Goal: Information Seeking & Learning: Learn about a topic

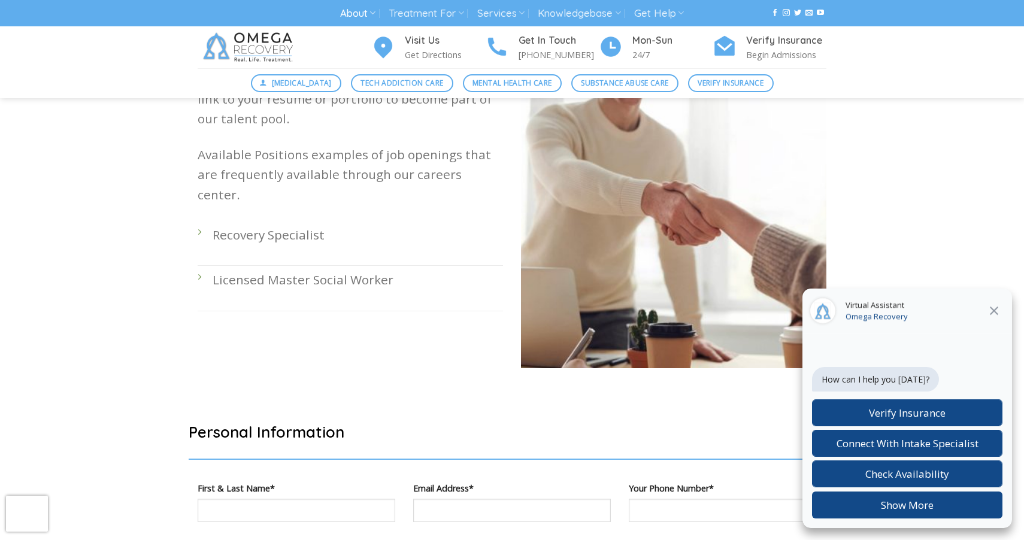
scroll to position [387, 0]
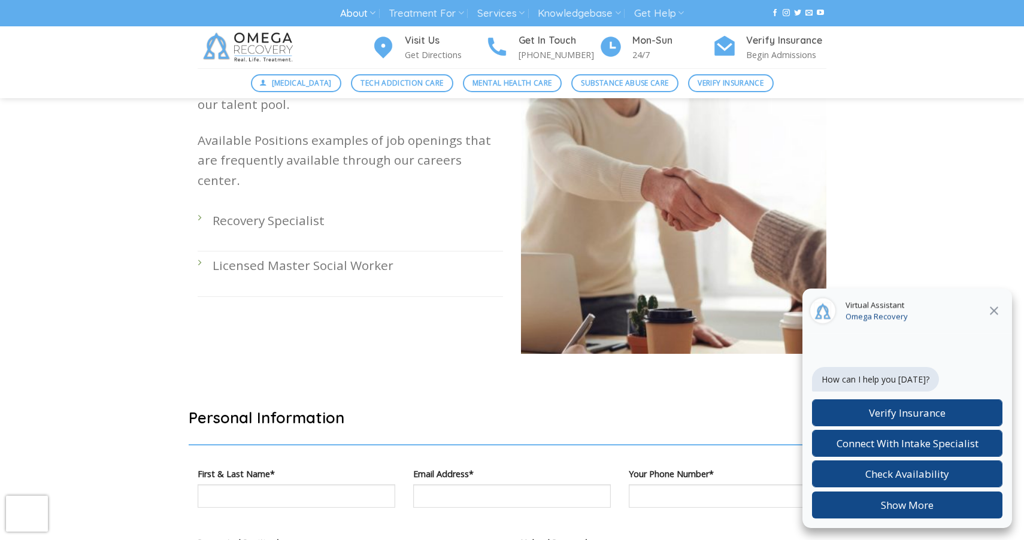
click at [997, 312] on icon at bounding box center [994, 311] width 14 height 14
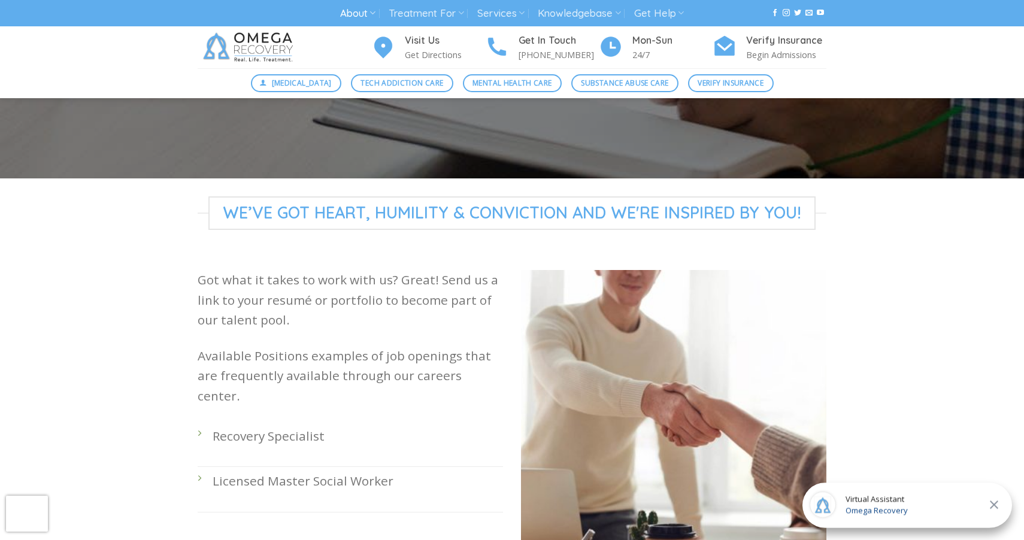
scroll to position [169, 0]
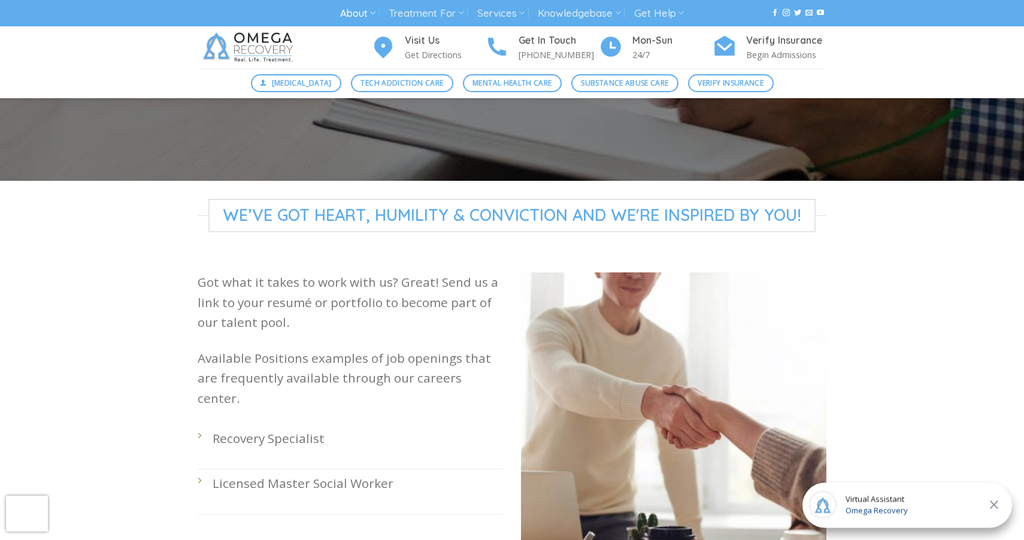
click at [226, 429] on p "Recovery Specialist" at bounding box center [358, 439] width 290 height 20
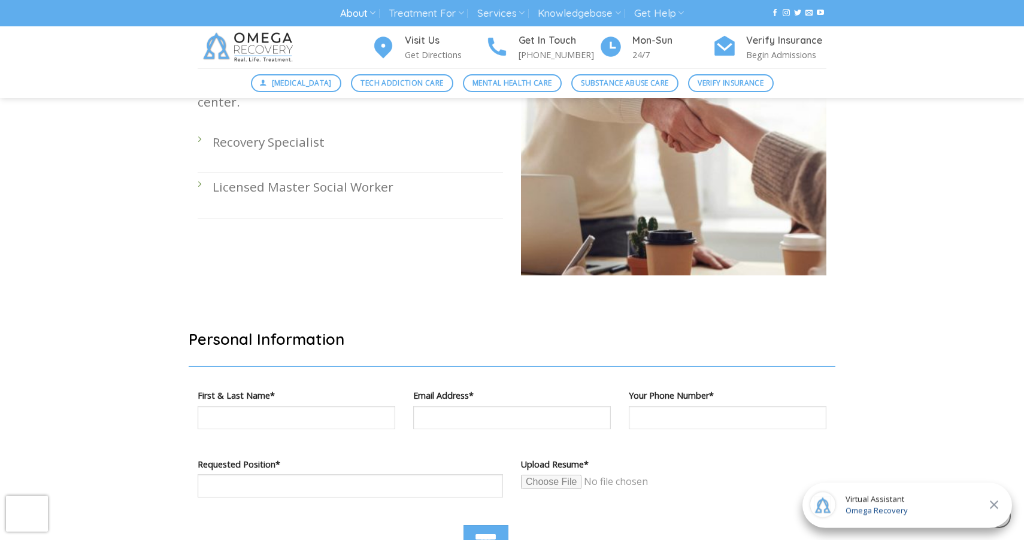
scroll to position [893, 0]
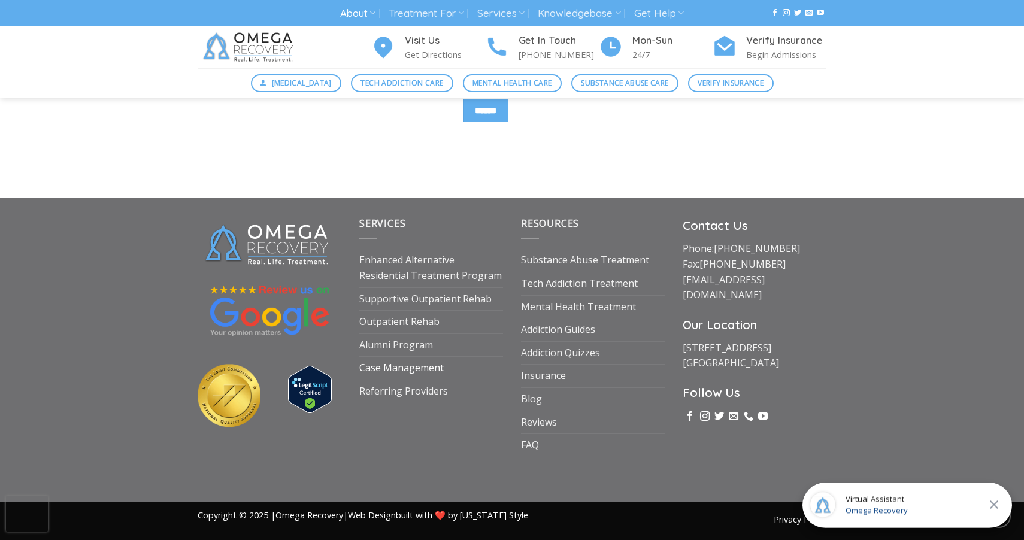
click at [396, 367] on link "Case Management" at bounding box center [401, 368] width 84 height 23
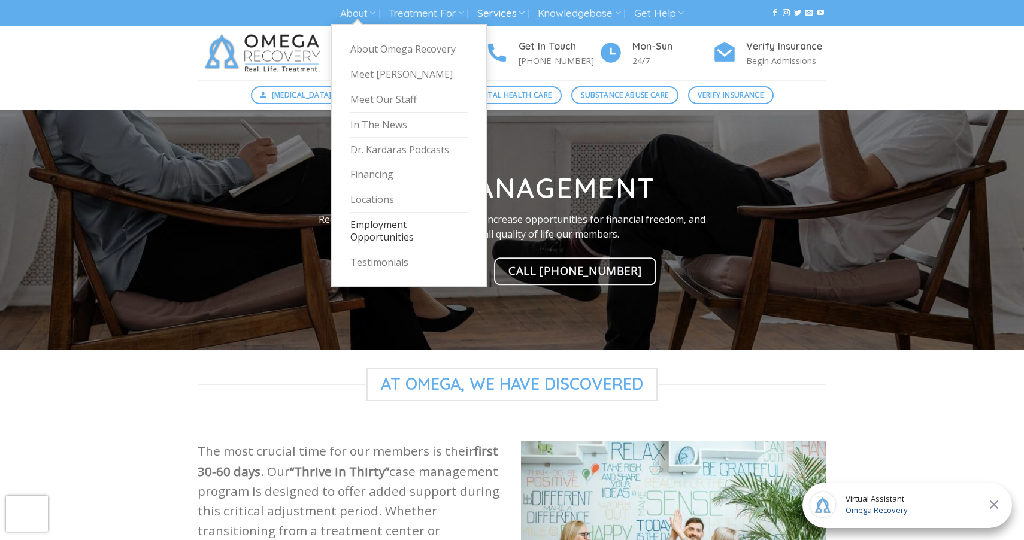
click at [386, 226] on link "Employment Opportunities" at bounding box center [408, 232] width 117 height 38
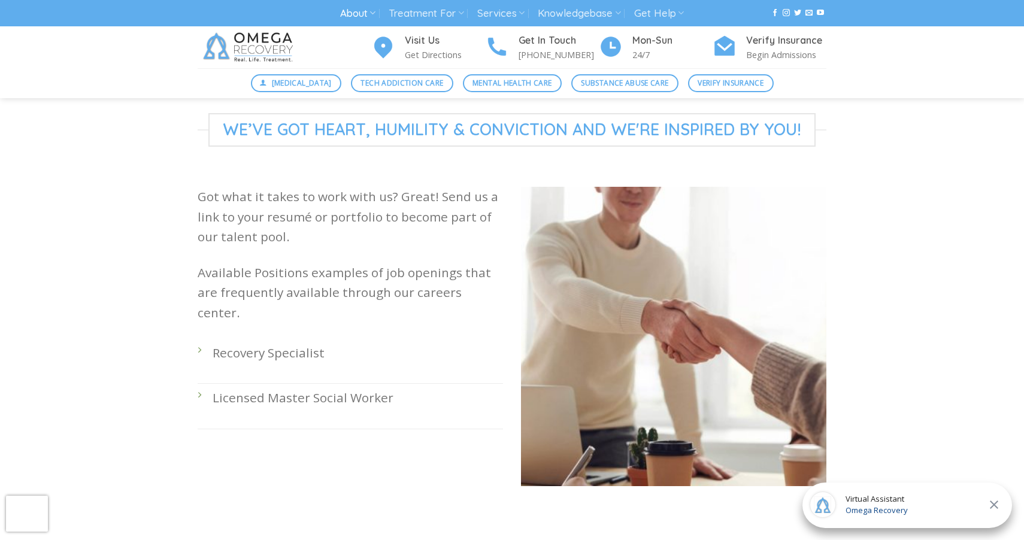
scroll to position [272, 0]
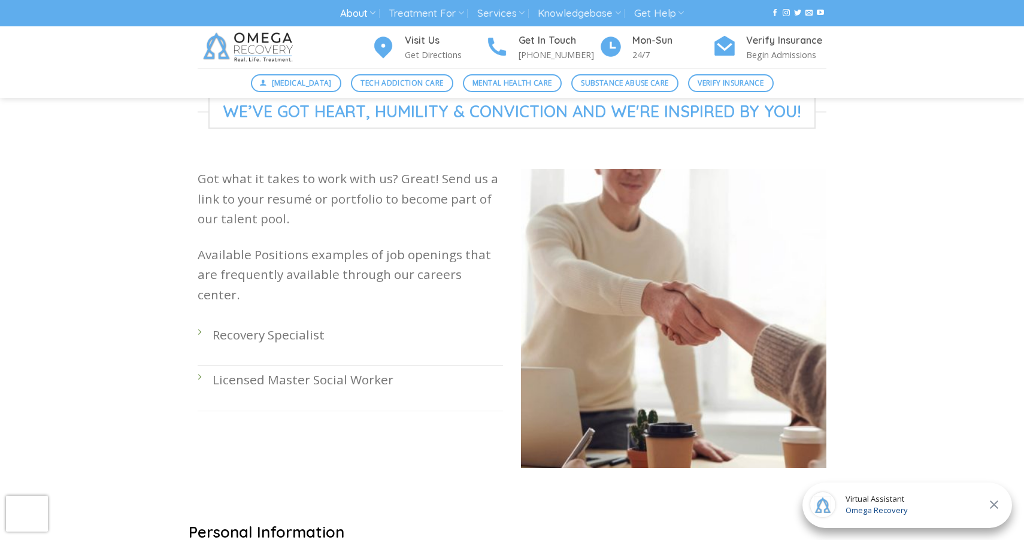
click at [293, 325] on p "Recovery Specialist" at bounding box center [358, 335] width 290 height 20
click at [199, 321] on li "Recovery Specialist" at bounding box center [350, 343] width 305 height 45
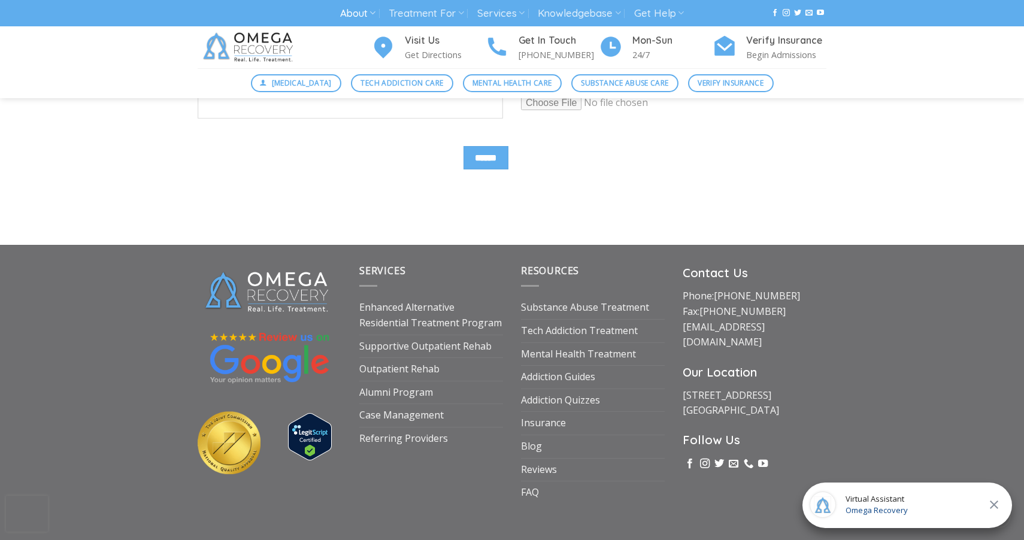
scroll to position [893, 0]
